Goal: Communication & Community: Connect with others

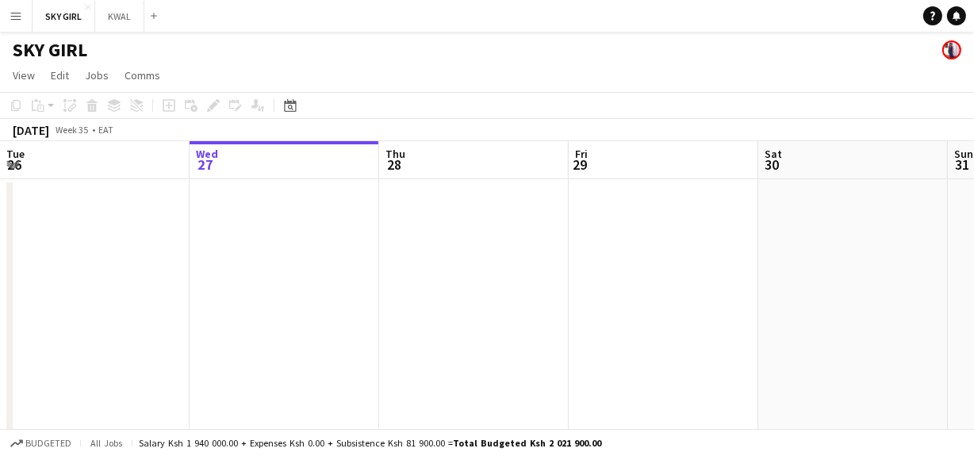
click at [16, 18] on app-icon "Menu" at bounding box center [16, 16] width 13 height 13
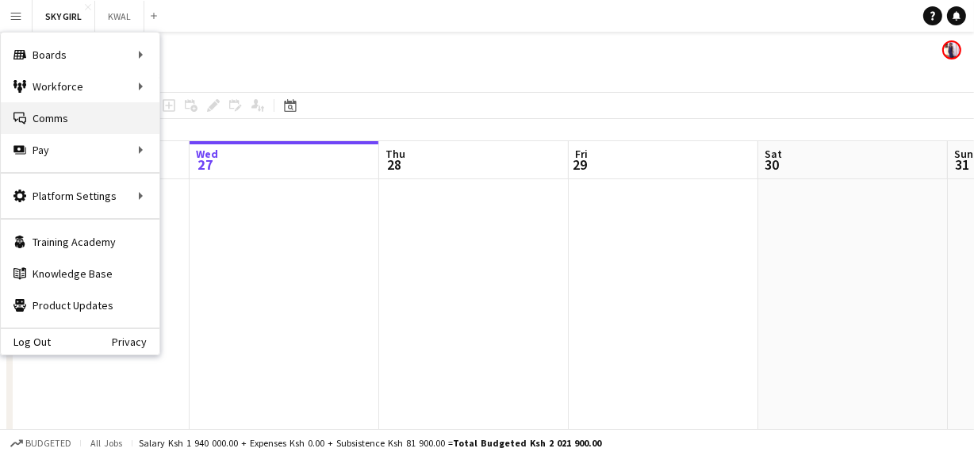
click at [52, 119] on link "Comms Comms" at bounding box center [80, 118] width 159 height 32
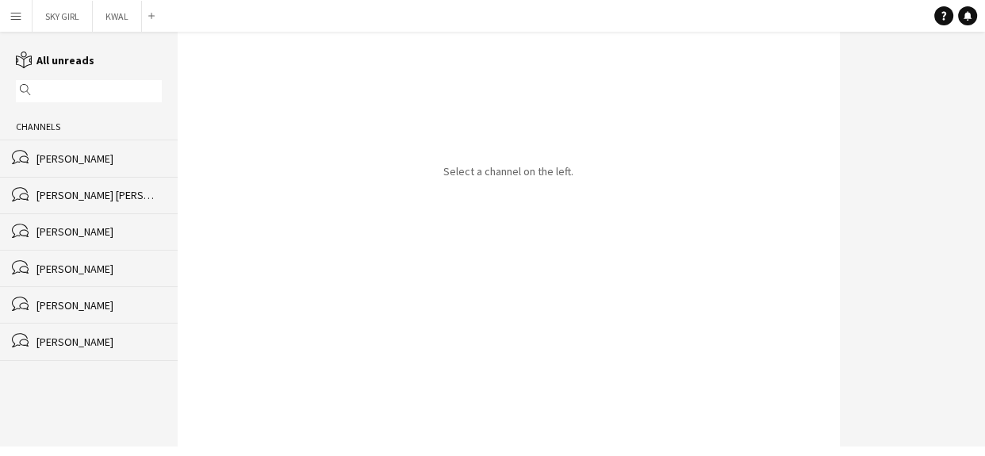
click at [61, 159] on div "[PERSON_NAME]" at bounding box center [98, 159] width 125 height 14
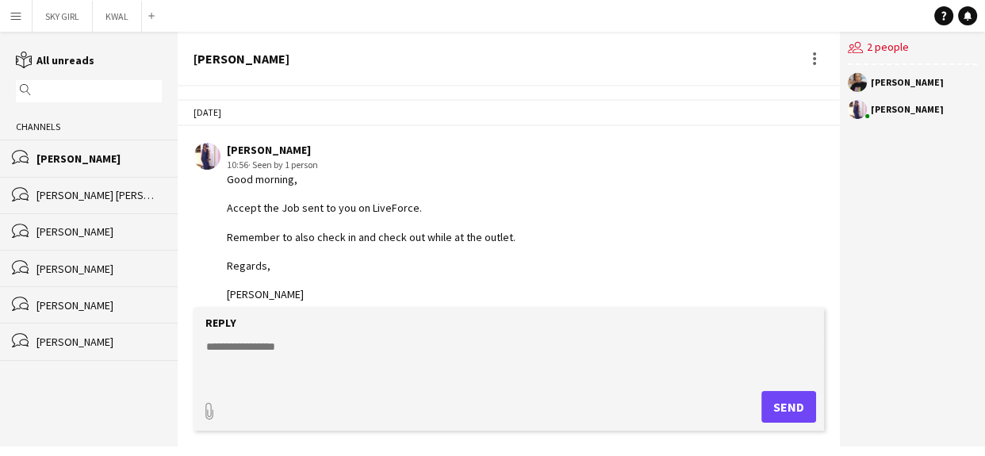
scroll to position [41, 0]
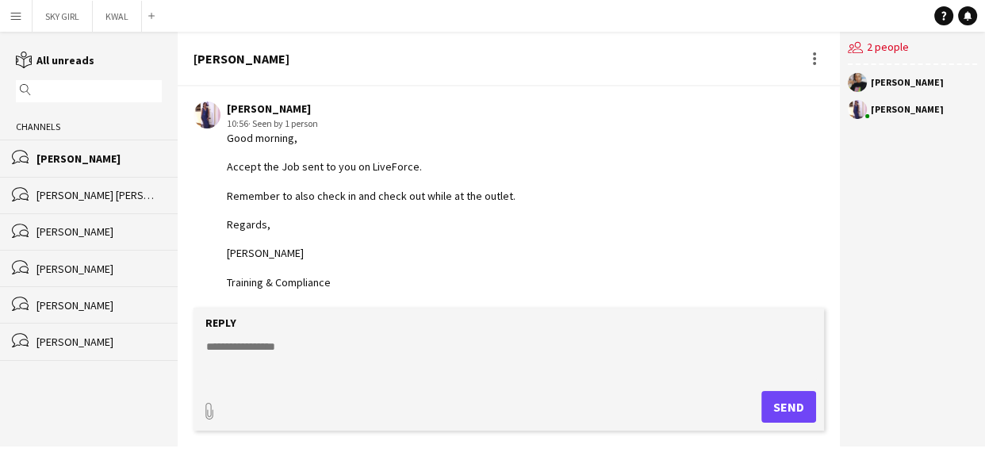
click at [904, 77] on div "[PERSON_NAME]" at bounding box center [912, 82] width 129 height 19
click at [90, 198] on div "[PERSON_NAME] [PERSON_NAME]" at bounding box center [98, 195] width 125 height 14
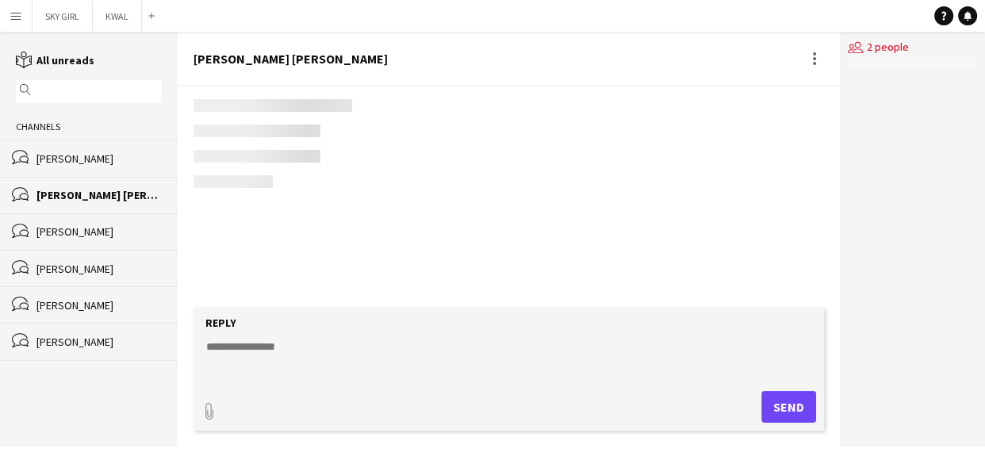
scroll to position [41, 0]
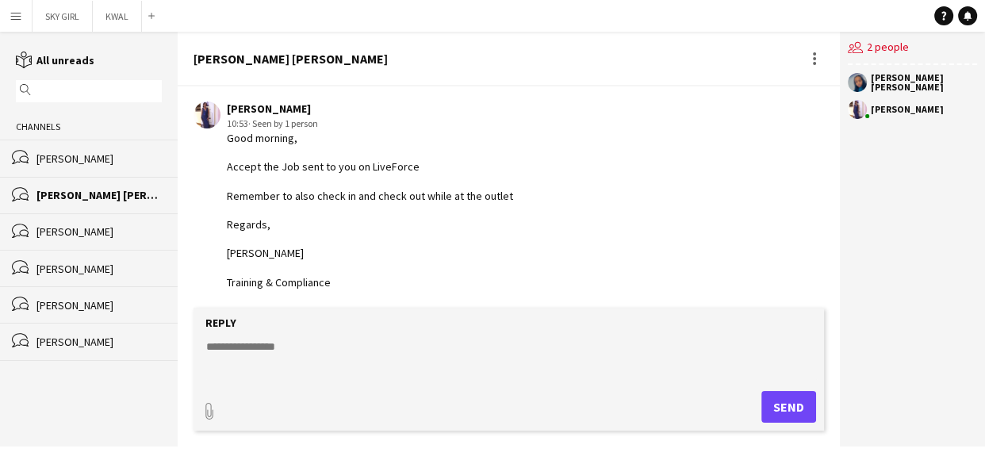
click at [86, 163] on div "[PERSON_NAME]" at bounding box center [98, 159] width 125 height 14
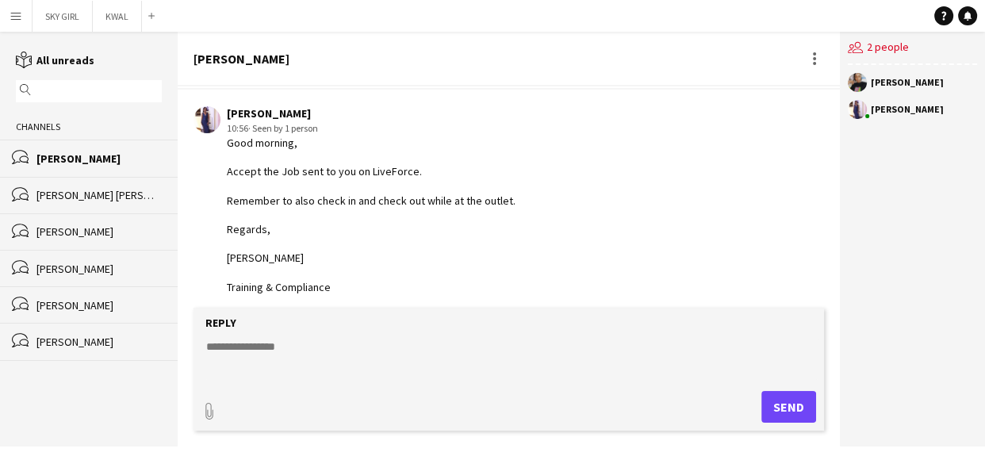
scroll to position [41, 0]
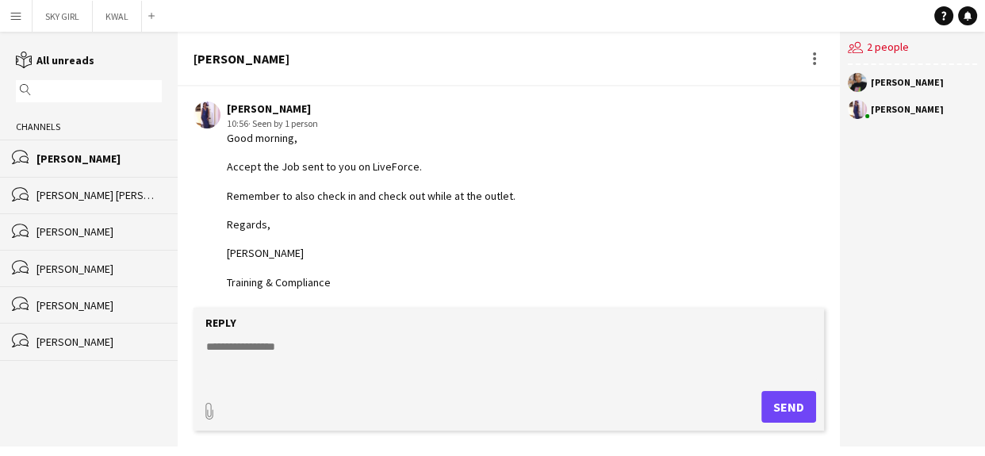
click at [113, 194] on div "[PERSON_NAME] [PERSON_NAME]" at bounding box center [98, 195] width 125 height 14
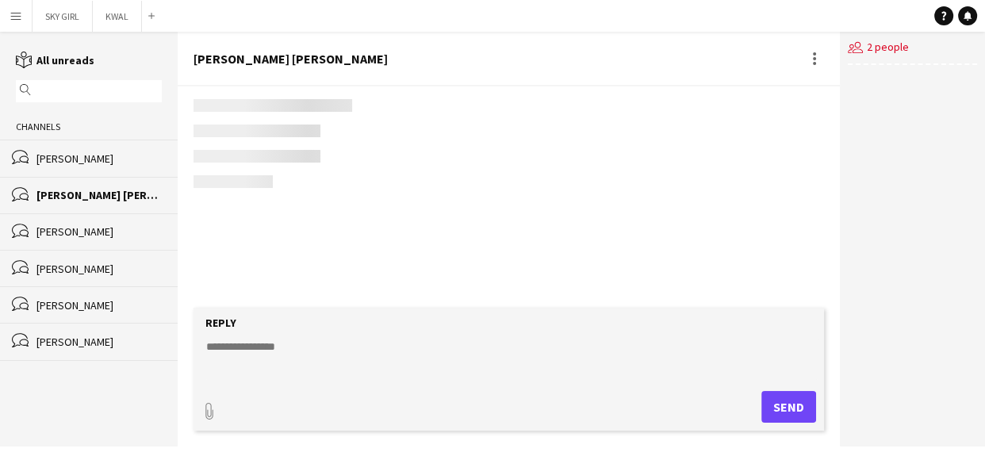
scroll to position [41, 0]
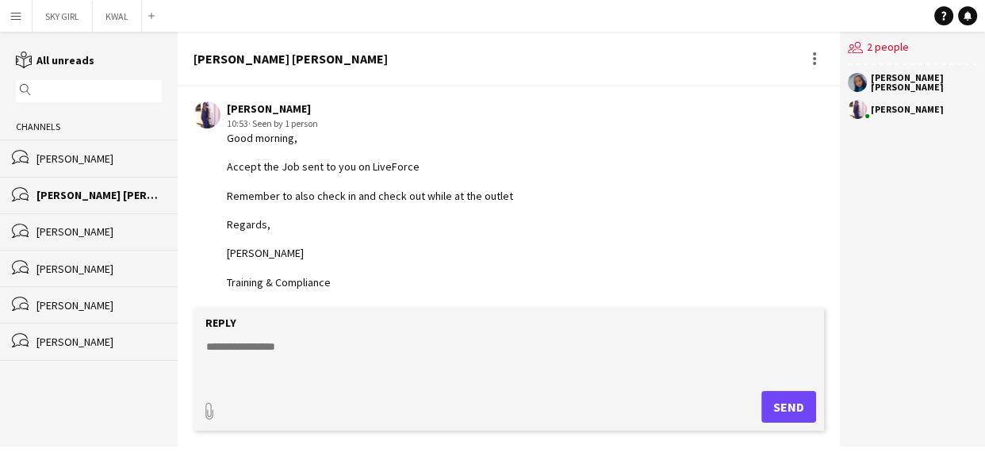
click at [79, 235] on div "[PERSON_NAME]" at bounding box center [98, 232] width 125 height 14
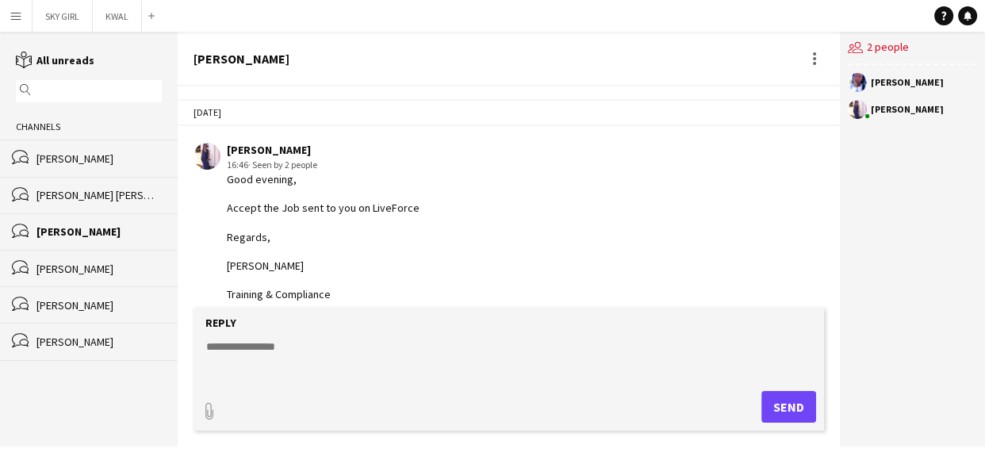
scroll to position [291, 0]
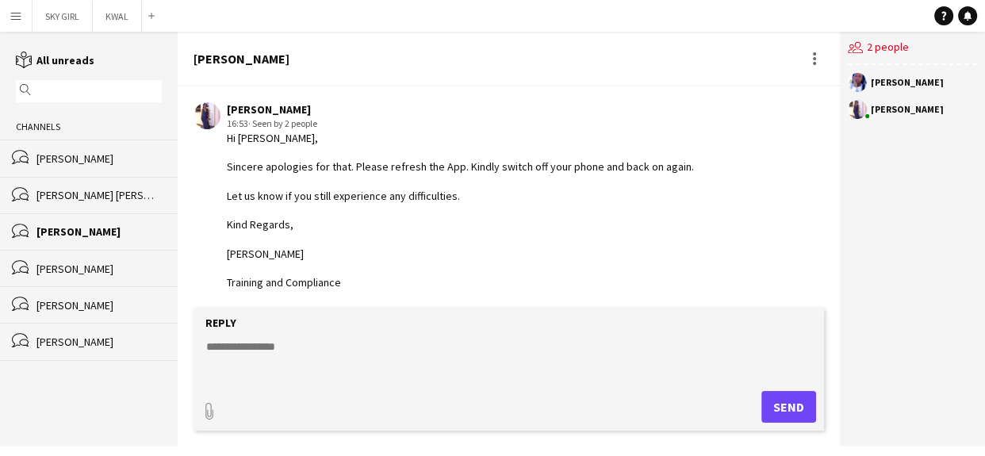
click at [903, 167] on div "users2 2 people [PERSON_NAME] [PERSON_NAME]" at bounding box center [912, 239] width 145 height 415
